Goal: Information Seeking & Learning: Learn about a topic

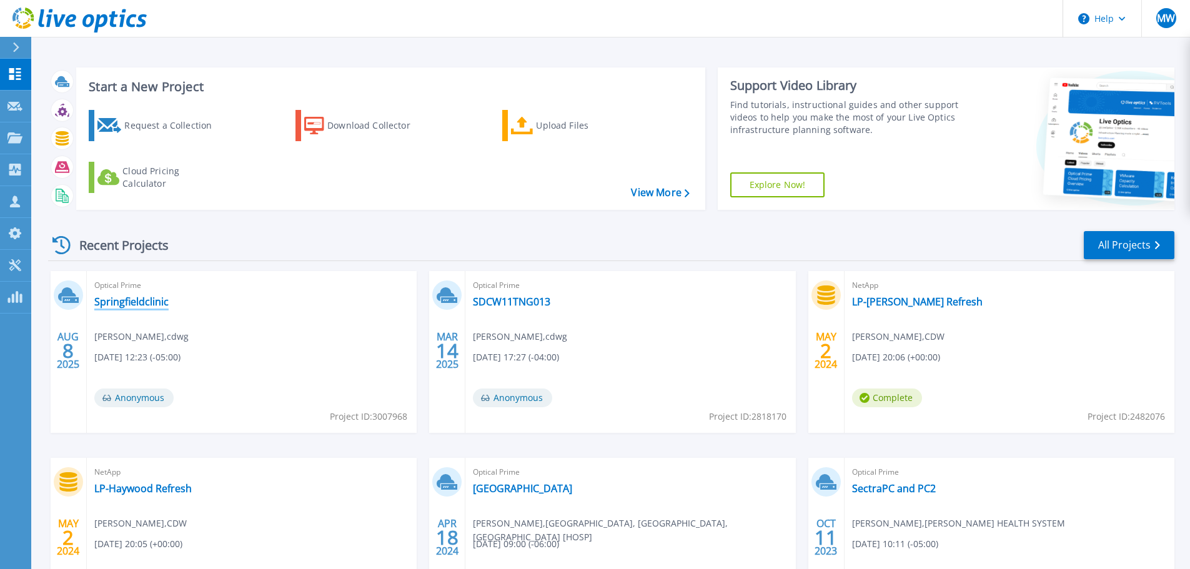
click at [139, 302] on link "Springfieldclinic" at bounding box center [131, 301] width 74 height 12
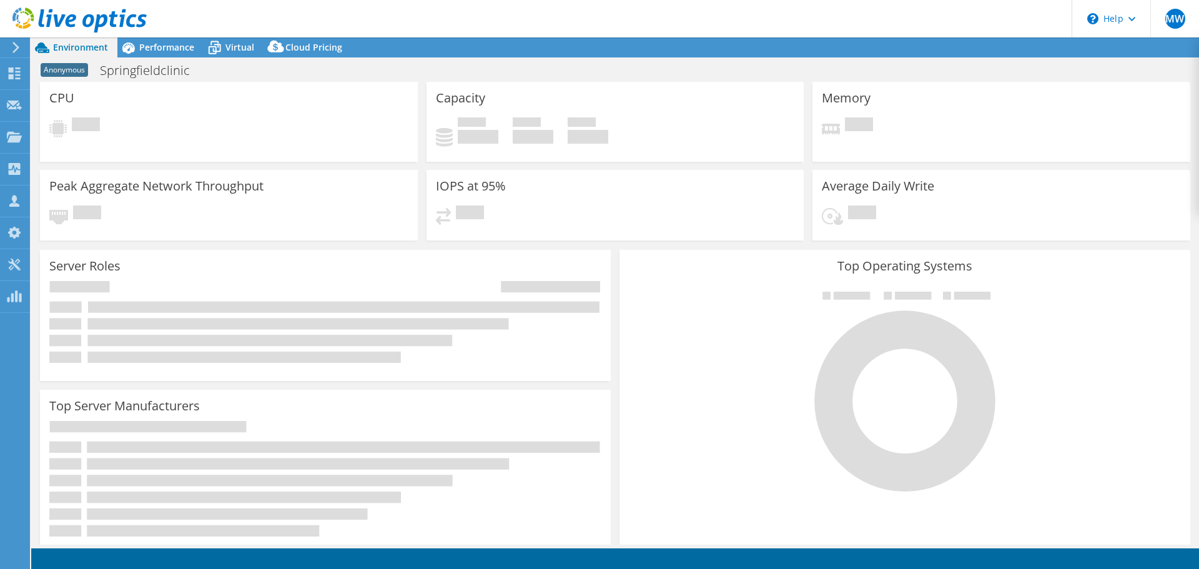
select select "USD"
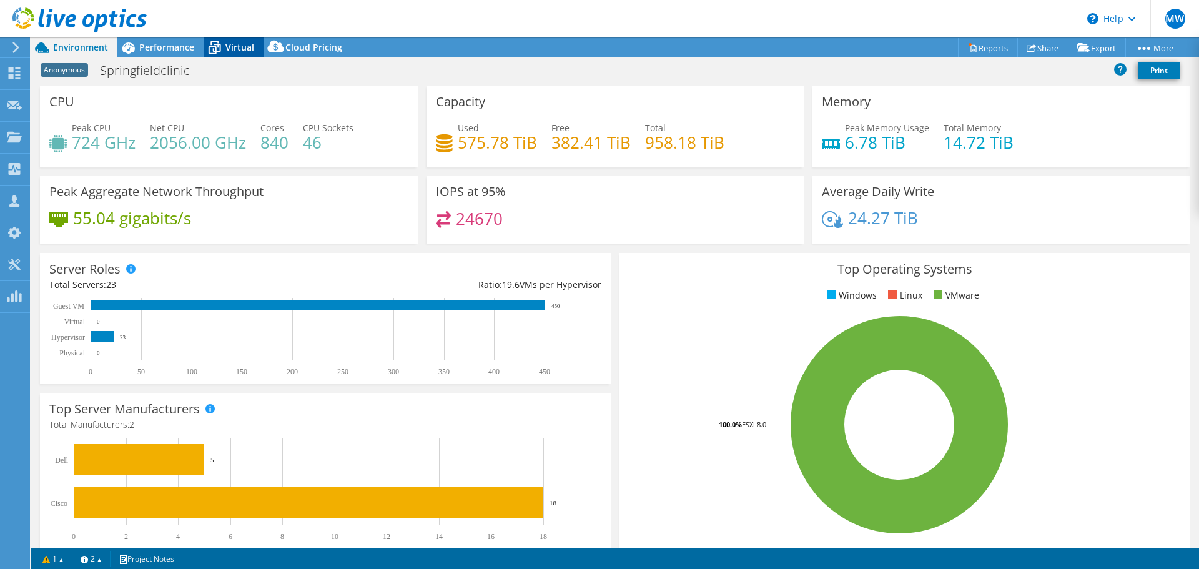
click at [244, 46] on span "Virtual" at bounding box center [239, 47] width 29 height 12
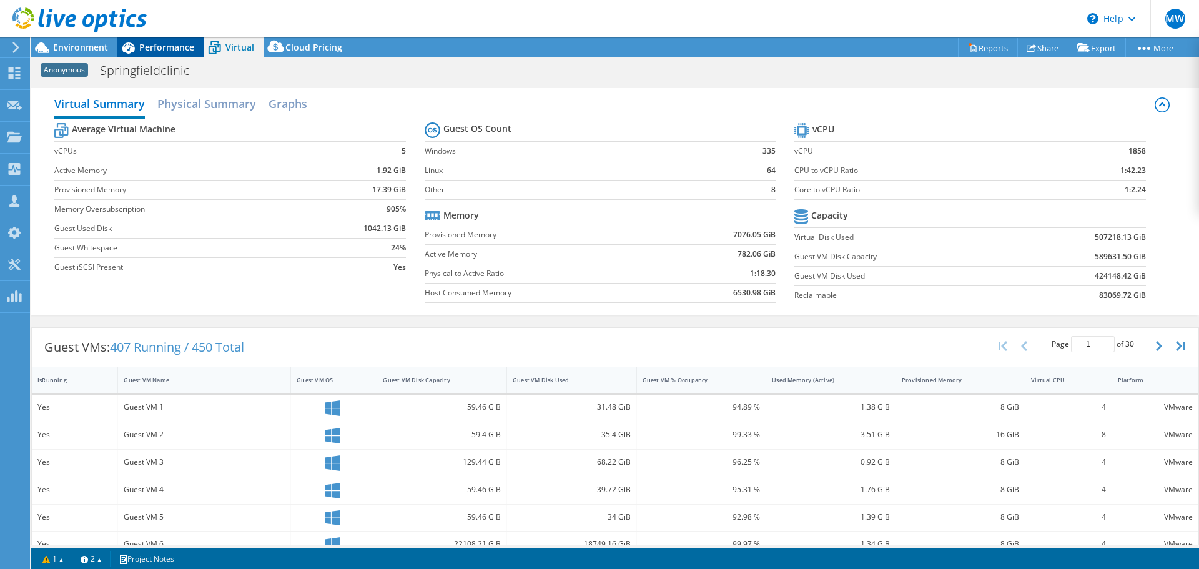
click at [139, 46] on icon at bounding box center [128, 48] width 22 height 22
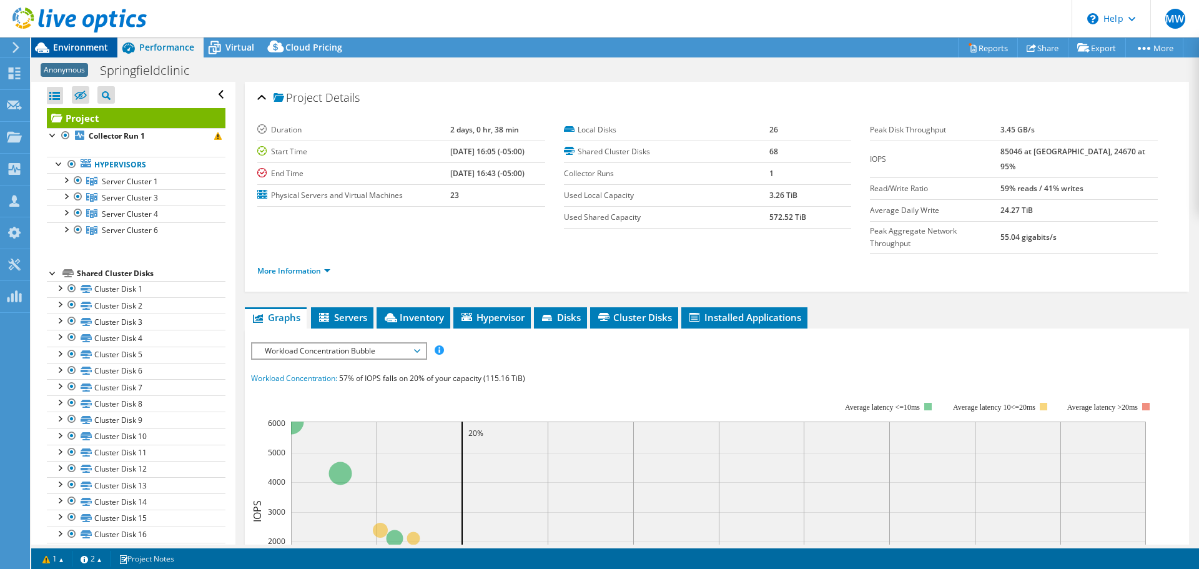
click at [74, 54] on div "Environment" at bounding box center [74, 47] width 86 height 20
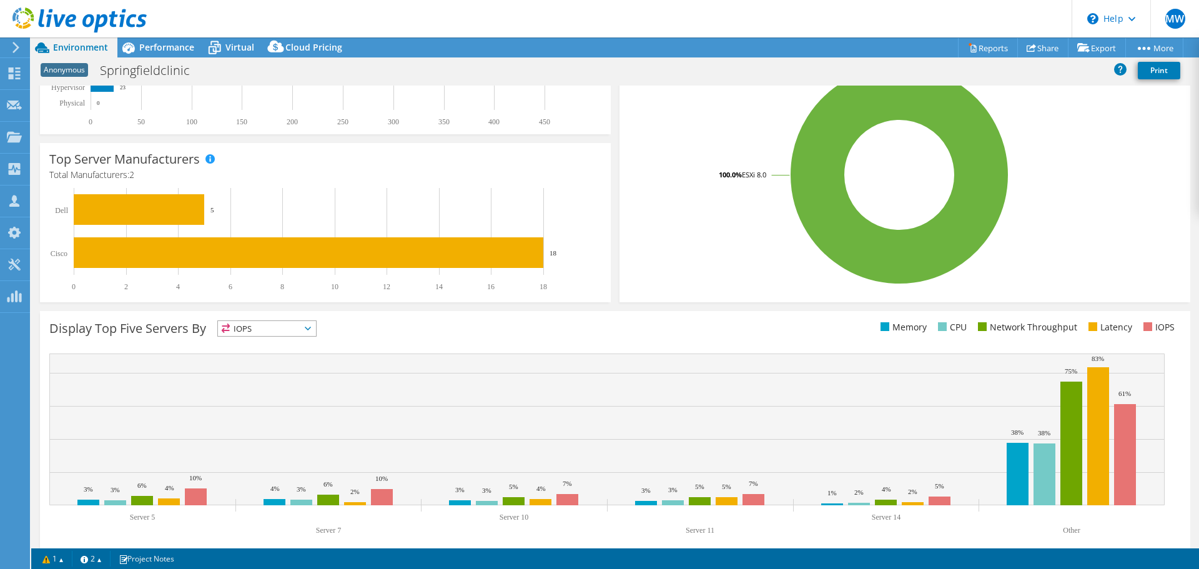
scroll to position [265, 0]
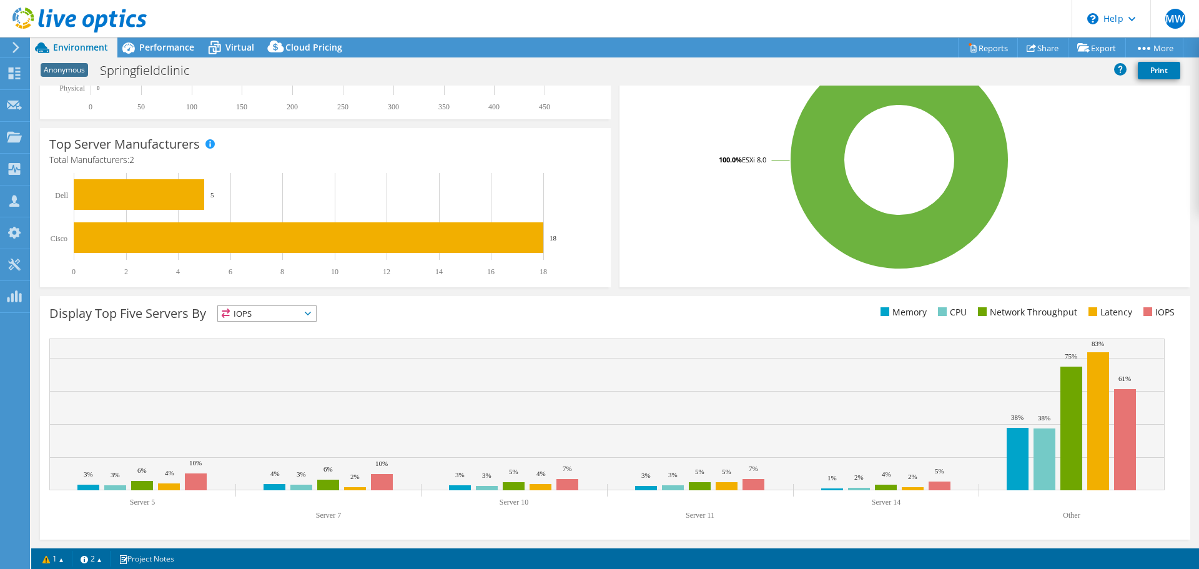
click at [304, 314] on span "IOPS" at bounding box center [267, 313] width 98 height 15
click at [395, 301] on div "Display Top Five Servers By IOPS IOPS" at bounding box center [615, 418] width 1151 height 244
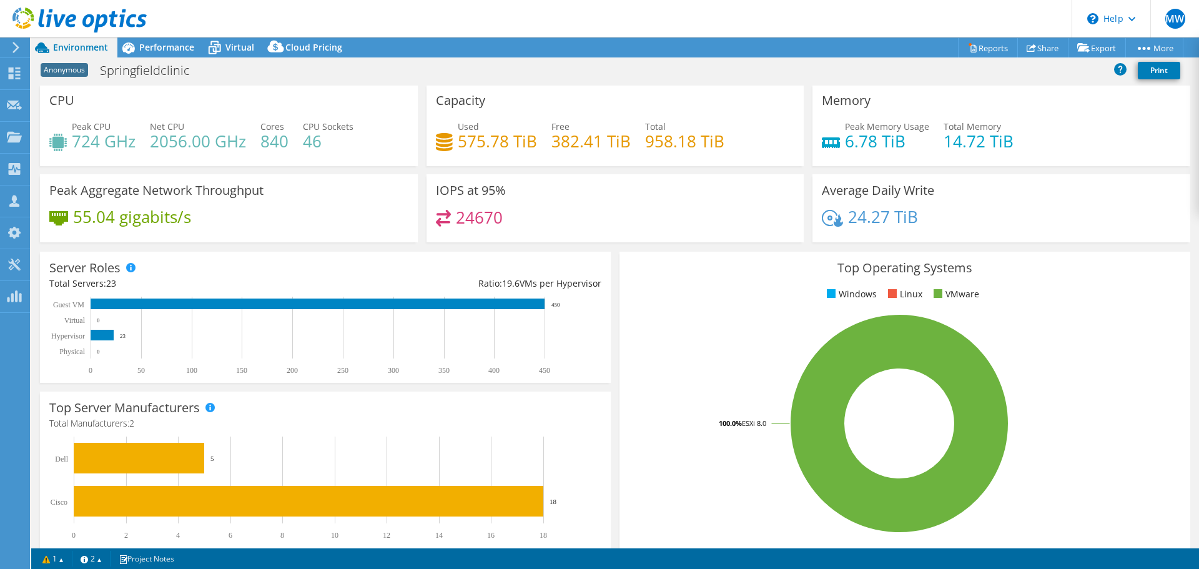
scroll to position [0, 0]
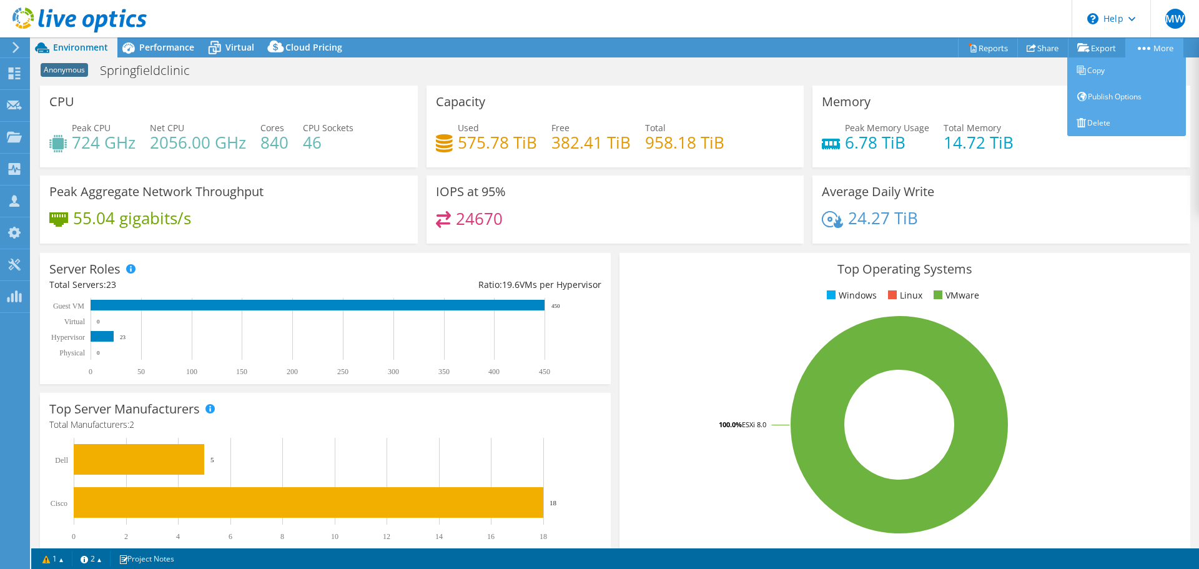
click at [1150, 41] on link "More" at bounding box center [1155, 47] width 58 height 19
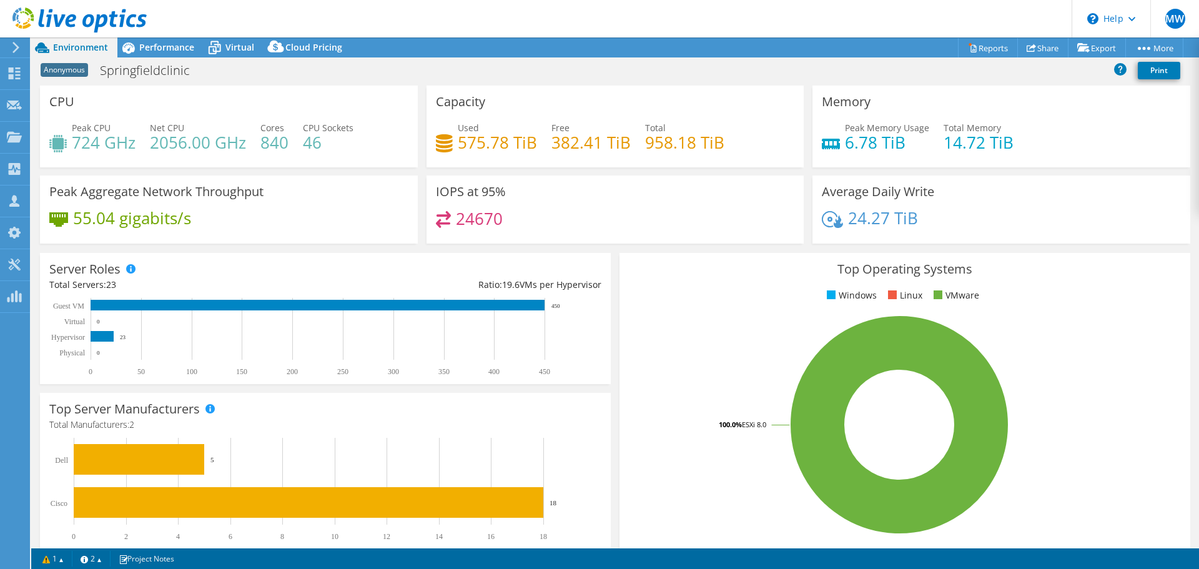
click at [888, 11] on header "MW Partner Team Member [PERSON_NAME] [EMAIL_ADDRESS][DOMAIN_NAME] CDW My Profil…" at bounding box center [599, 18] width 1199 height 37
